Goal: Task Accomplishment & Management: Complete application form

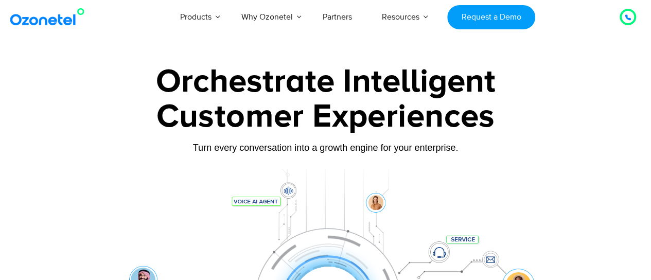
click at [58, 145] on div "Turn every conversation into a growth engine for your enterprise." at bounding box center [325, 147] width 571 height 11
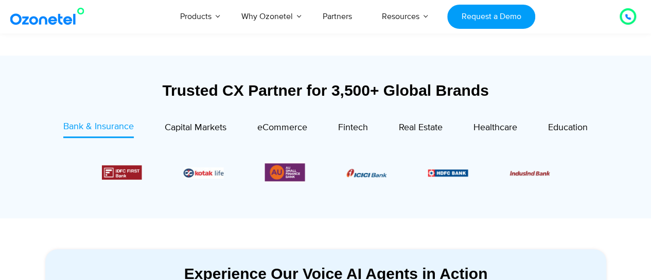
scroll to position [349, 0]
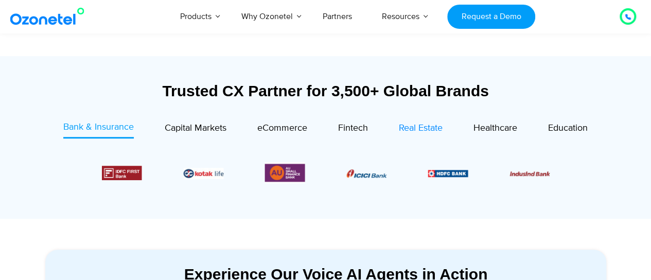
click at [425, 130] on span "Real Estate" at bounding box center [421, 127] width 44 height 11
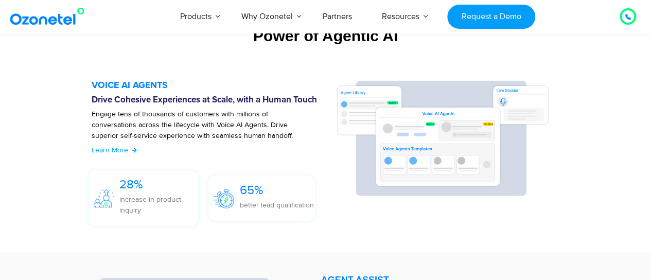
scroll to position [1140, 0]
click at [67, 14] on img at bounding box center [49, 16] width 83 height 19
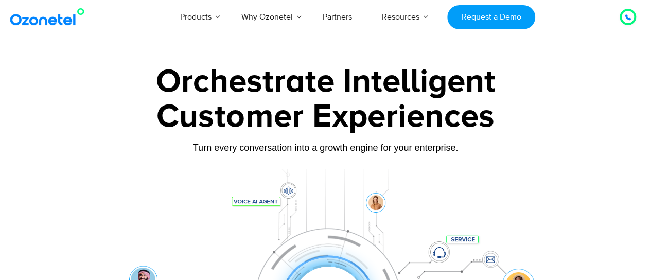
click at [506, 88] on div "Orchestrate Intelligent" at bounding box center [325, 81] width 571 height 33
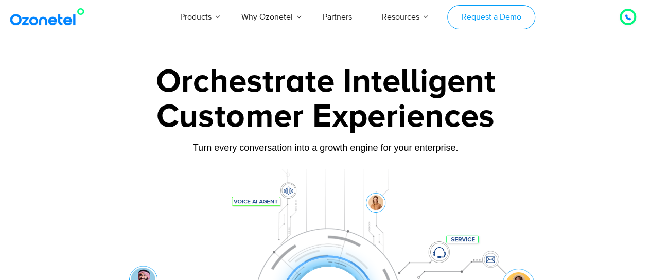
click at [487, 11] on link "Request a Demo" at bounding box center [491, 17] width 88 height 24
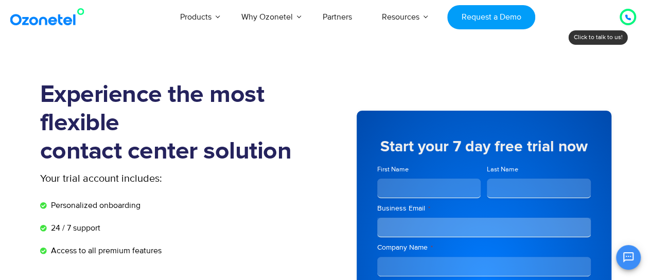
click at [631, 16] on div at bounding box center [627, 17] width 12 height 12
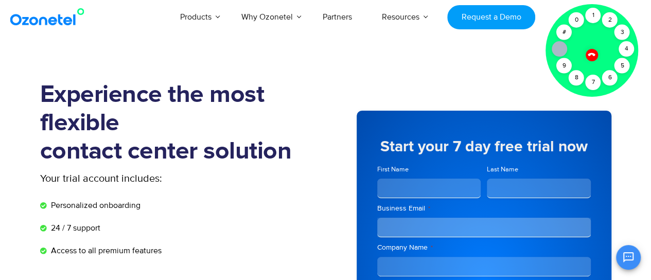
click at [590, 53] on icon at bounding box center [591, 54] width 7 height 7
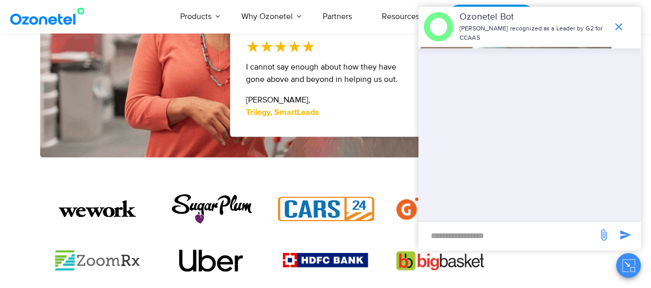
scroll to position [475, 0]
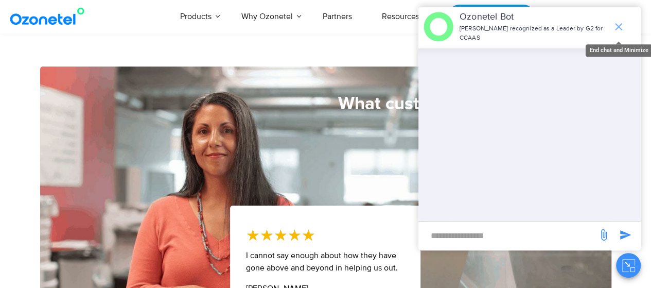
click at [616, 25] on icon "end chat or minimize" at bounding box center [618, 26] width 7 height 7
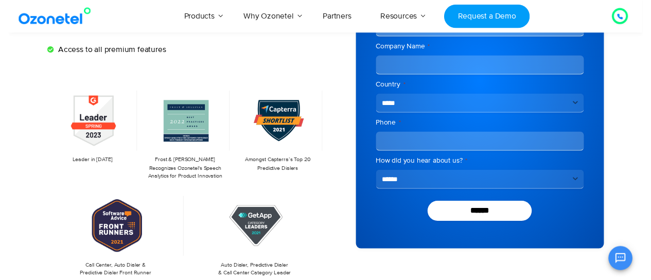
scroll to position [0, 0]
